Goal: Task Accomplishment & Management: Manage account settings

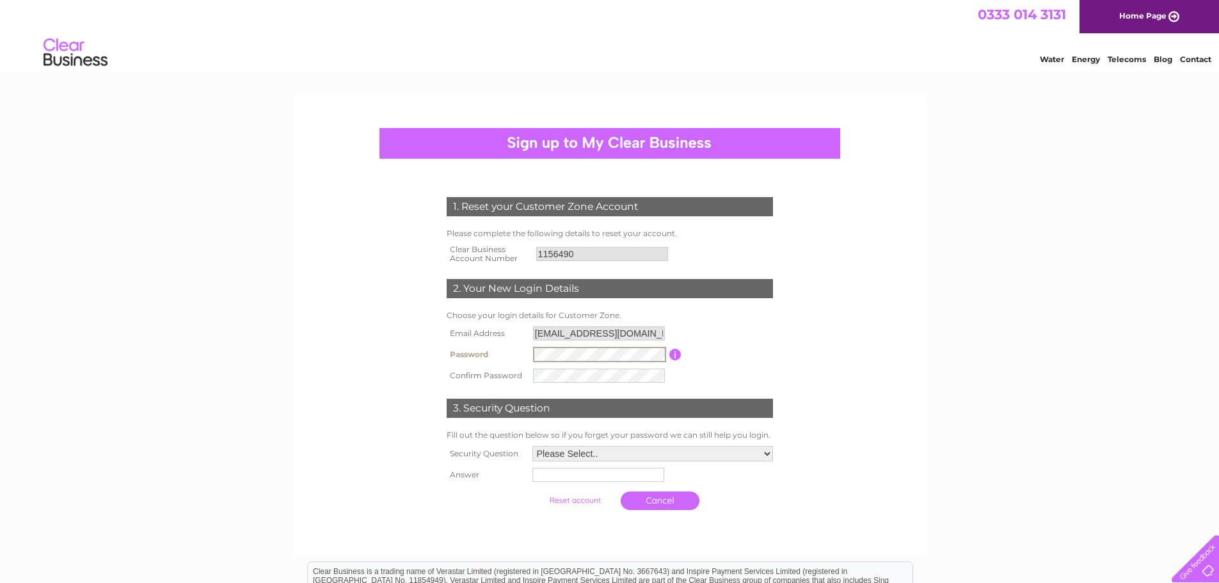
click at [979, 269] on div "1. Reset your Customer Zone Account Please complete the following details to re…" at bounding box center [609, 434] width 1219 height 677
click at [557, 376] on td at bounding box center [599, 374] width 138 height 20
click at [535, 491] on input "submit" at bounding box center [574, 500] width 79 height 18
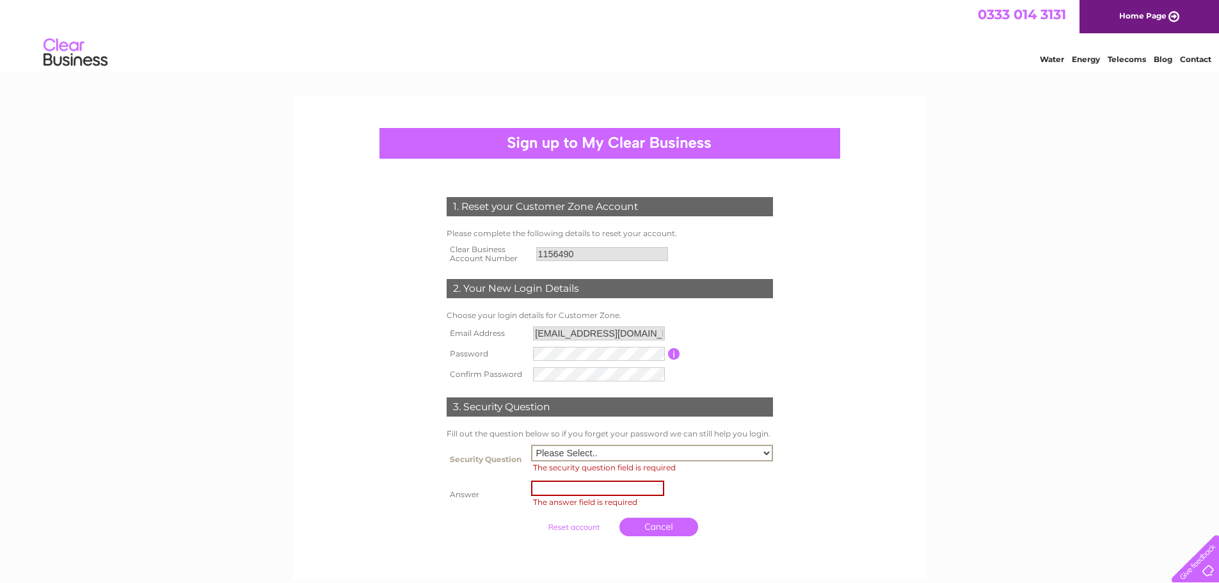
click at [702, 454] on select "Please Select.. In what town or city was your first job? In what town or city d…" at bounding box center [652, 453] width 242 height 17
select select "6"
click at [531, 445] on select "Please Select.. In what town or city was your first job? In what town or city d…" at bounding box center [652, 453] width 242 height 17
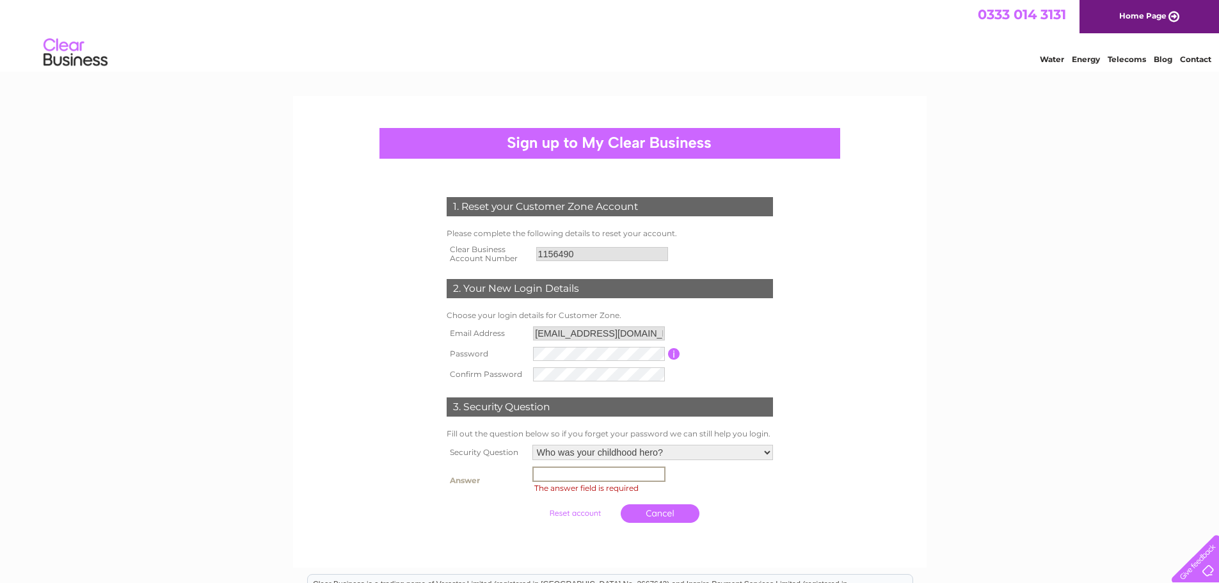
click at [584, 482] on td "The answer field is required" at bounding box center [652, 480] width 247 height 35
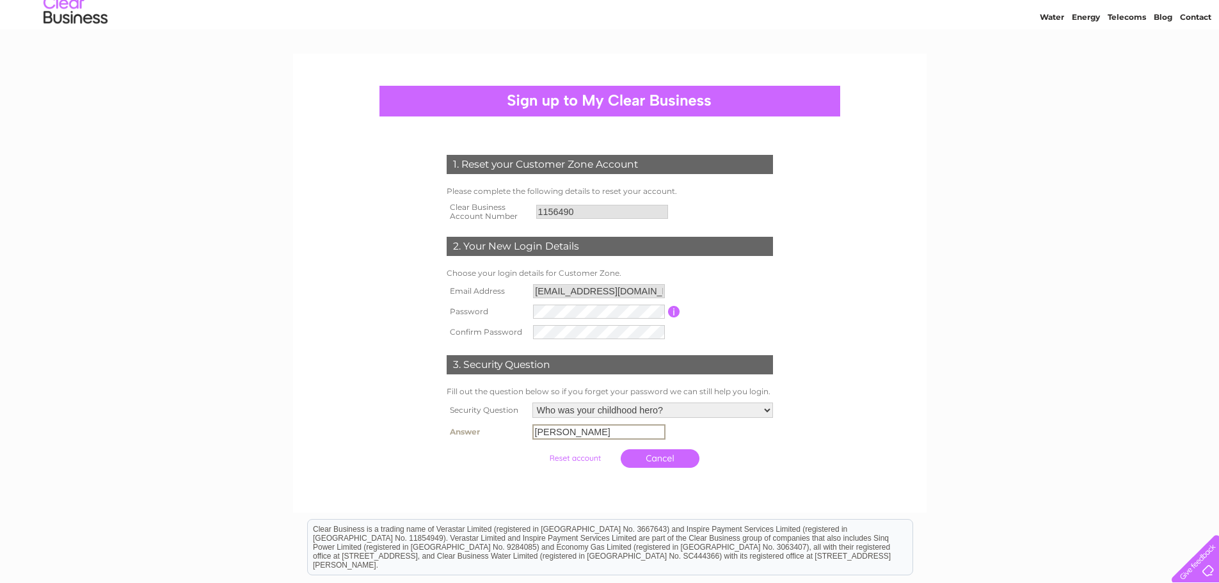
scroll to position [128, 0]
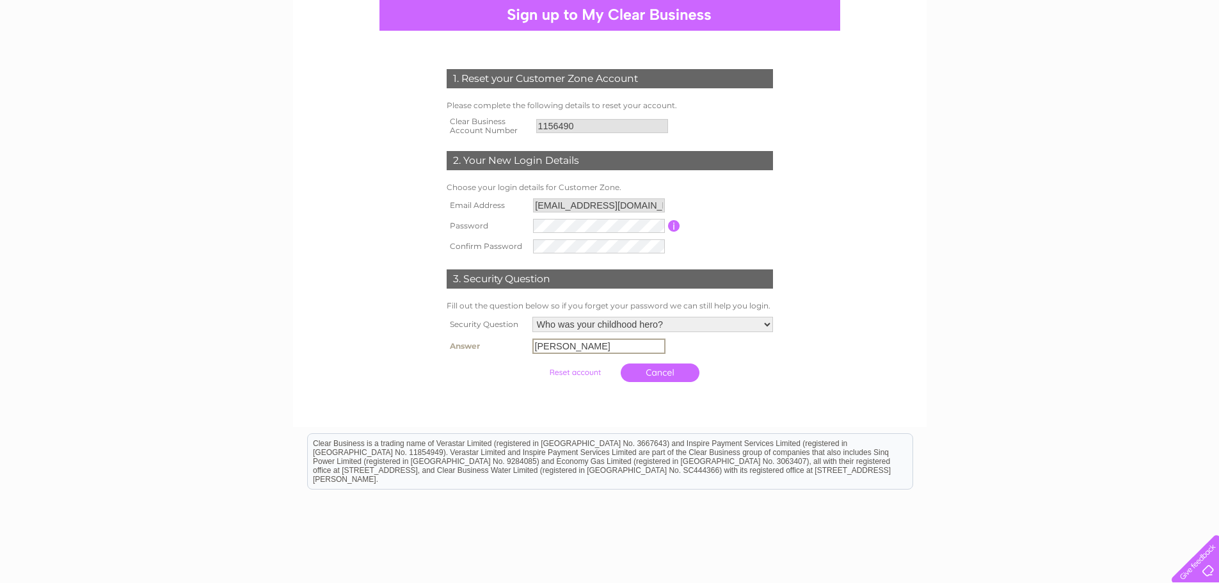
type input "sheila"
click at [585, 375] on input "submit" at bounding box center [574, 372] width 79 height 18
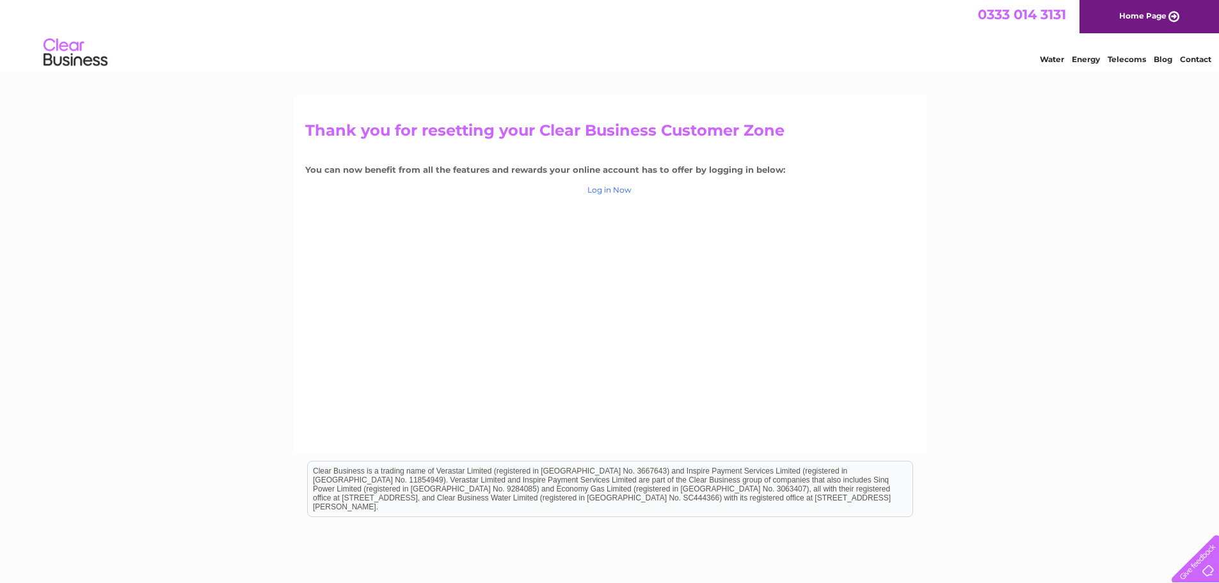
click at [608, 187] on link "Log in Now" at bounding box center [609, 190] width 44 height 10
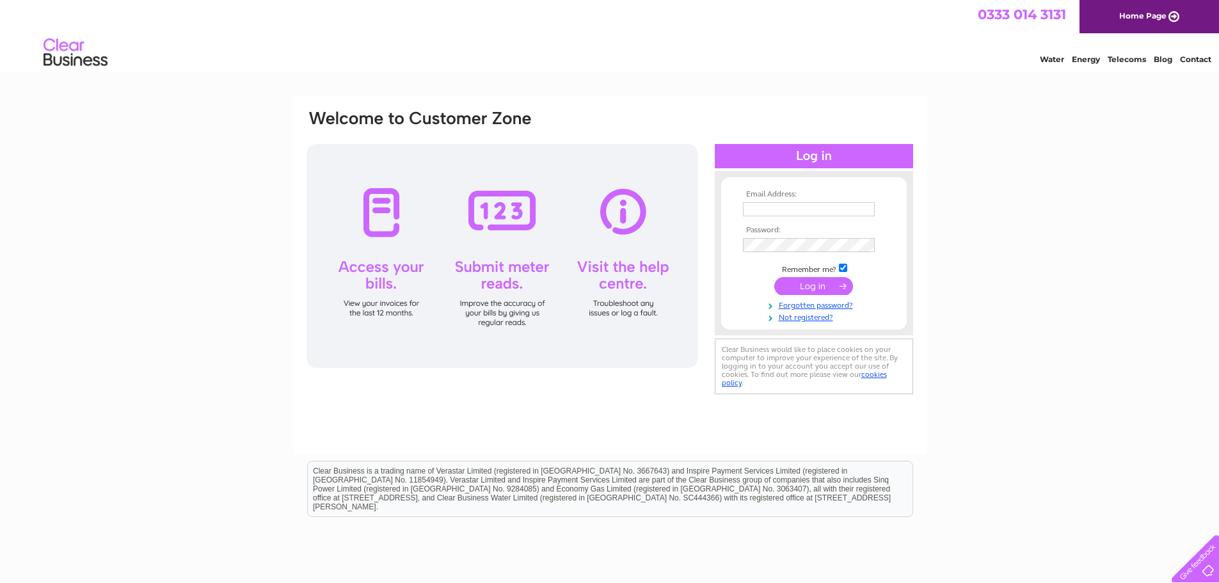
type input "[EMAIL_ADDRESS][DOMAIN_NAME]"
click at [816, 288] on input "submit" at bounding box center [813, 286] width 79 height 18
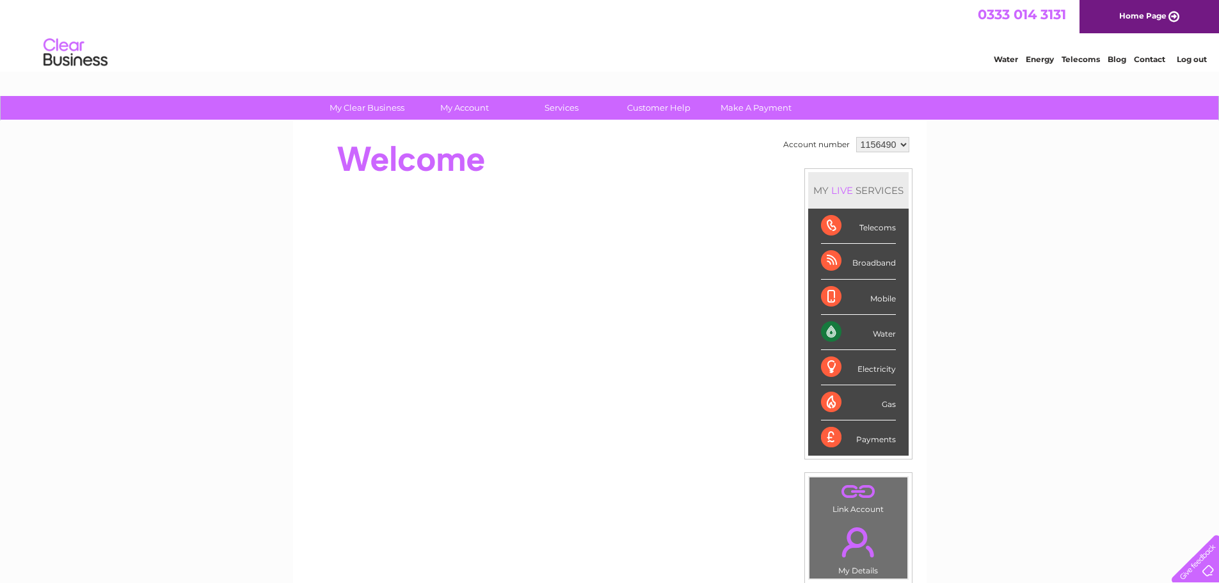
click at [827, 335] on div "Water" at bounding box center [858, 332] width 75 height 35
click at [460, 106] on link "My Account" at bounding box center [464, 108] width 106 height 24
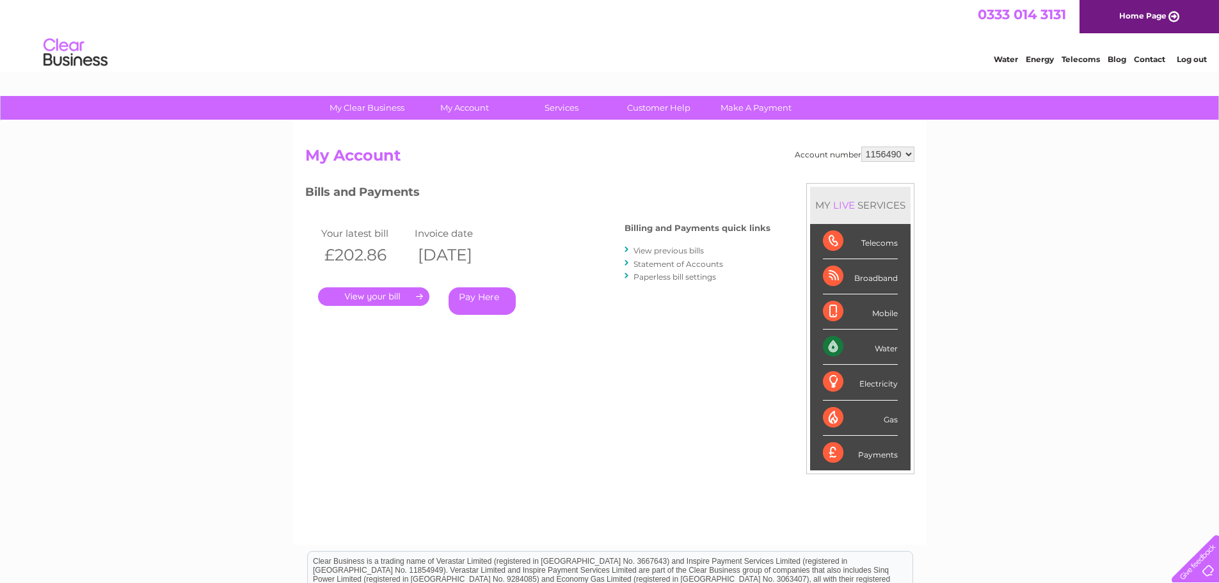
click at [399, 292] on link "." at bounding box center [373, 296] width 111 height 19
